Goal: Check status: Check status

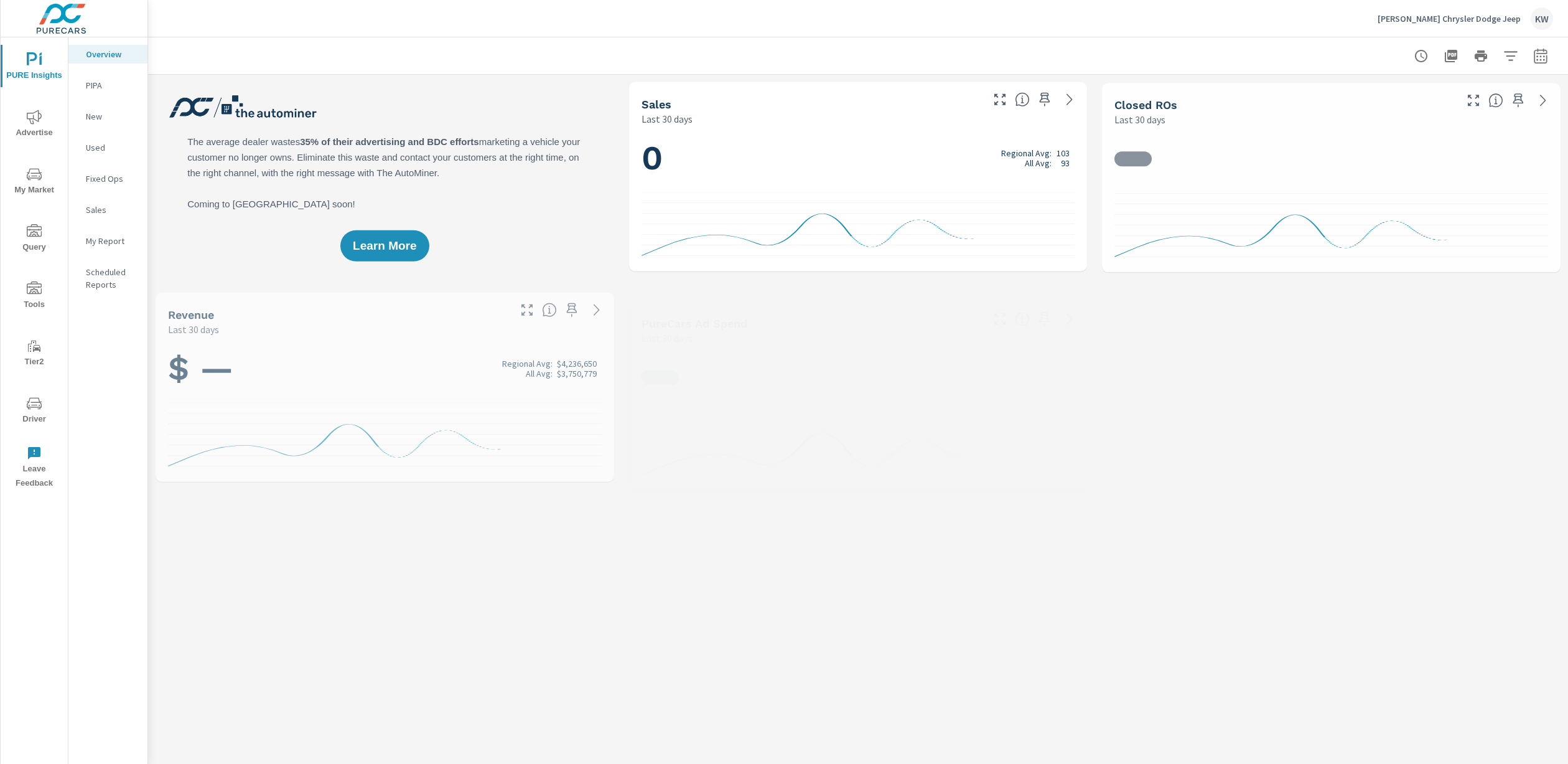
click at [34, 414] on span "Driver" at bounding box center [34, 411] width 60 height 31
click at [31, 416] on span "Driver" at bounding box center [34, 411] width 60 height 31
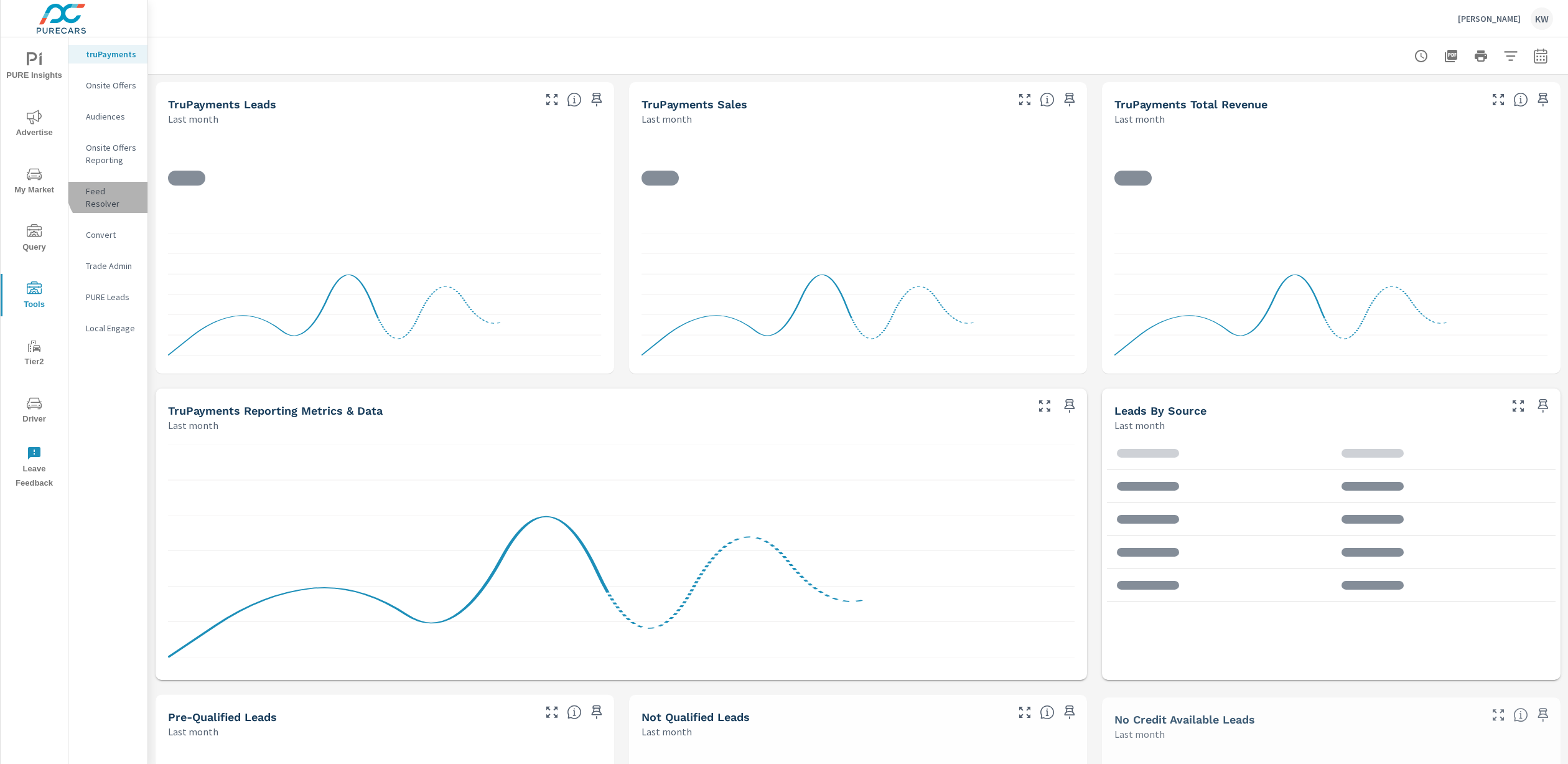
click at [112, 190] on p "Feed Resolver" at bounding box center [112, 197] width 51 height 25
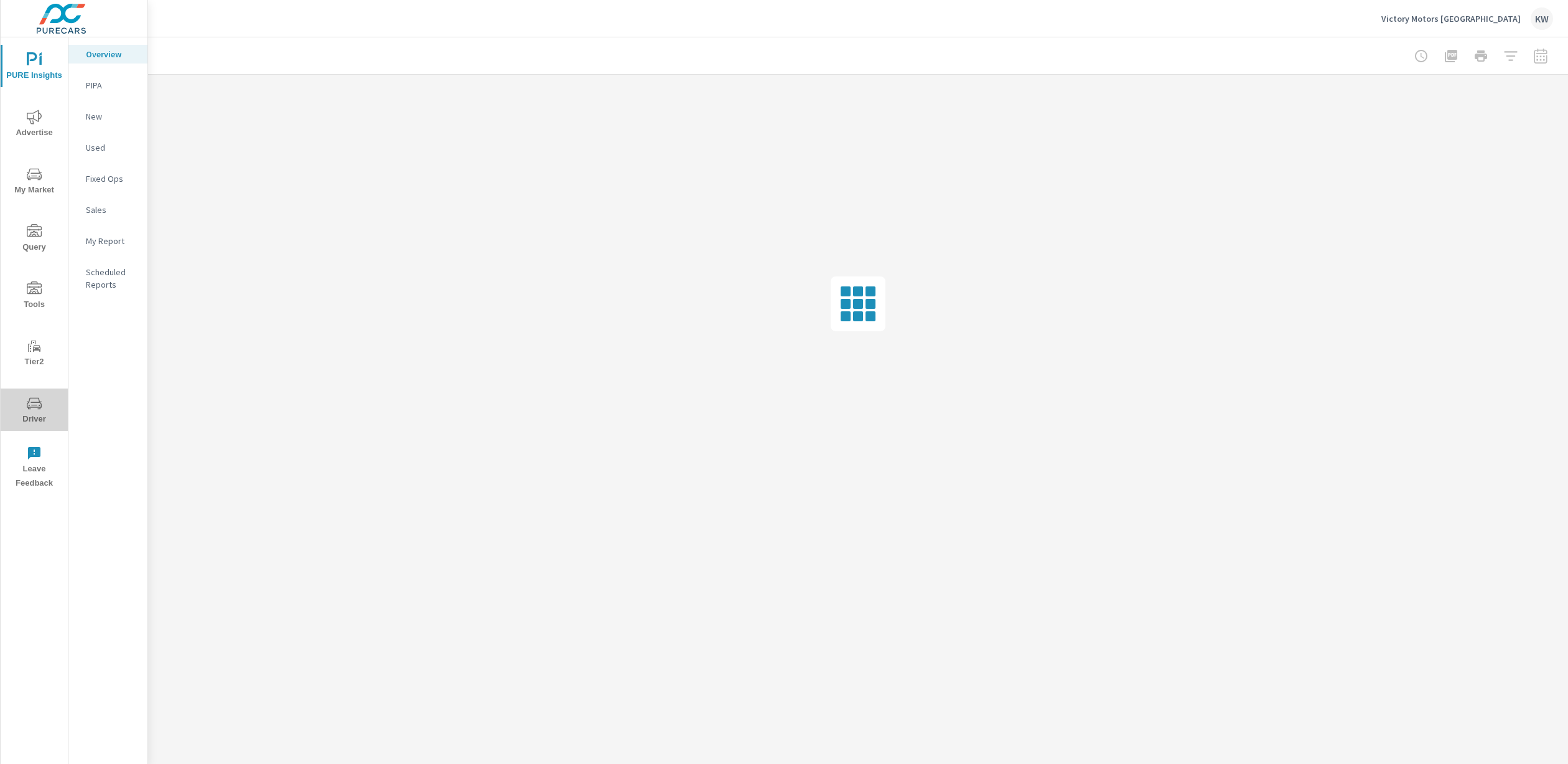
click at [35, 412] on span "Driver" at bounding box center [34, 411] width 60 height 31
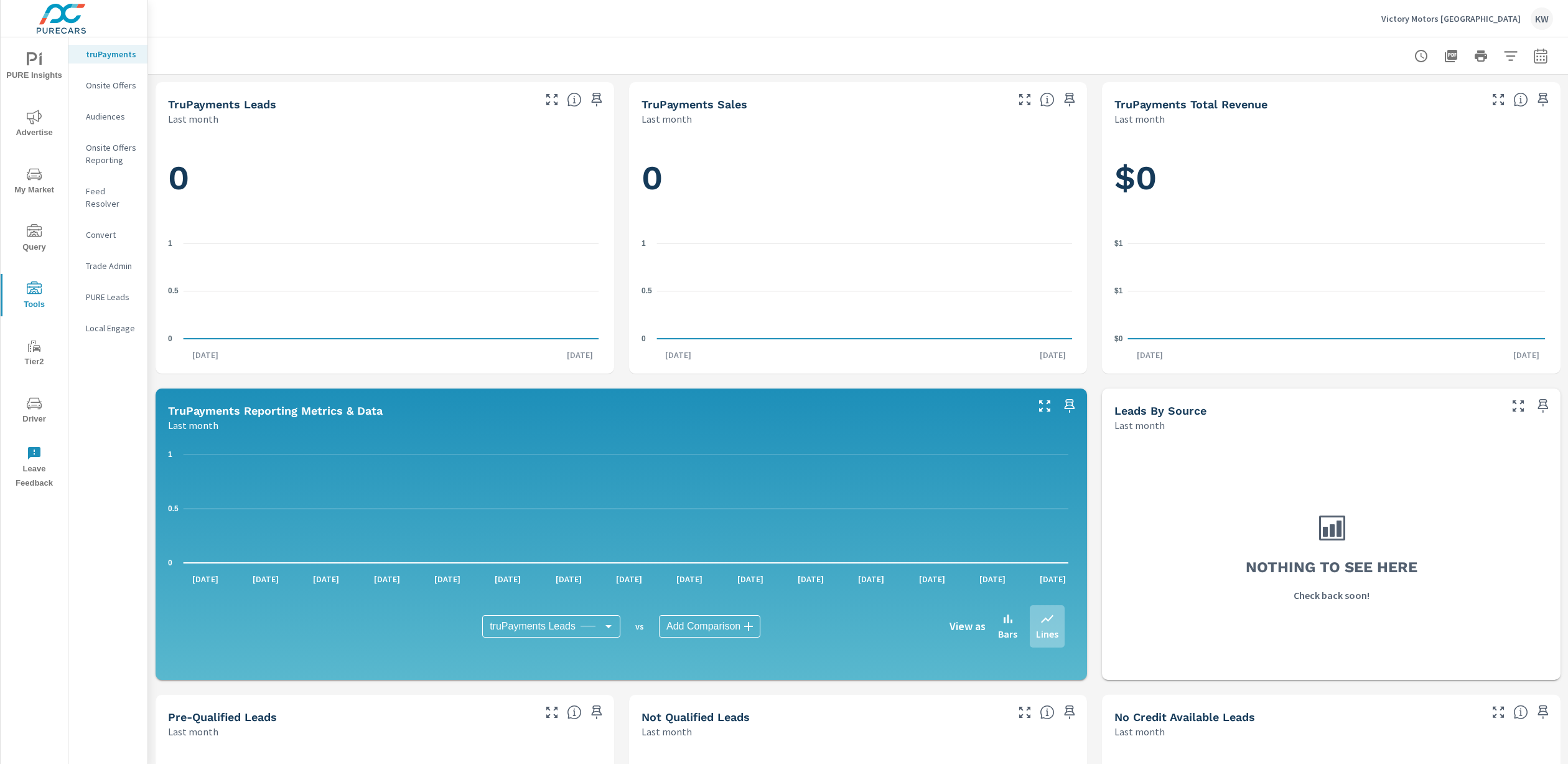
click at [117, 193] on p "Feed Resolver" at bounding box center [112, 197] width 51 height 25
